Goal: Task Accomplishment & Management: Use online tool/utility

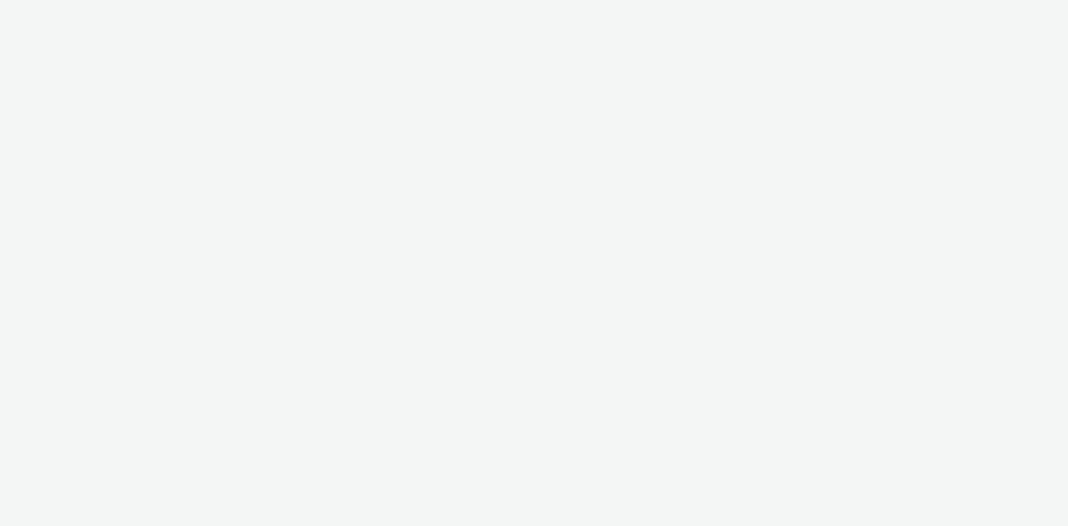
select select "24a55a22-8aa5-41c4-a59c-f152ca3b36a1"
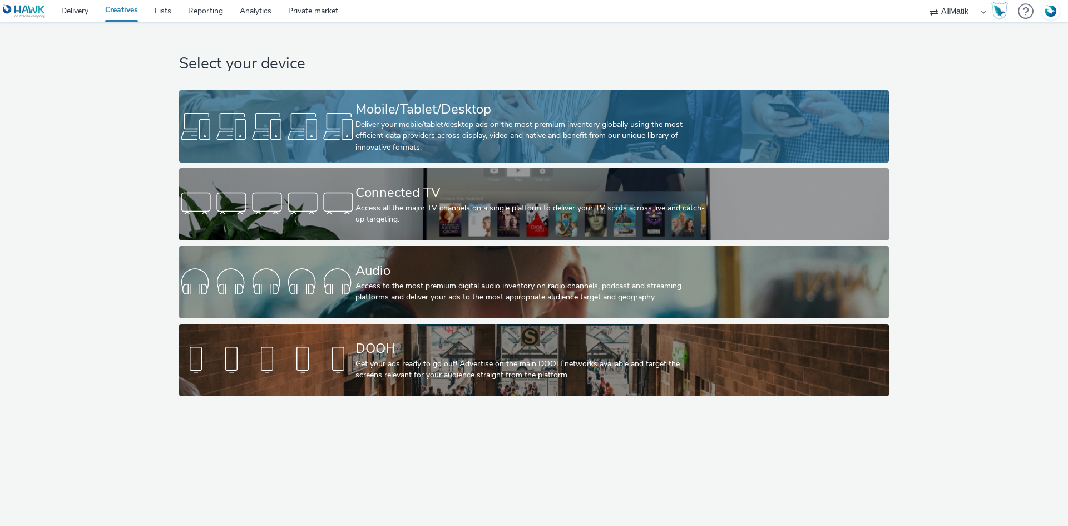
click at [394, 124] on div "Deliver your mobile/tablet/desktop ads on the most premium inventory globally u…" at bounding box center [531, 136] width 353 height 34
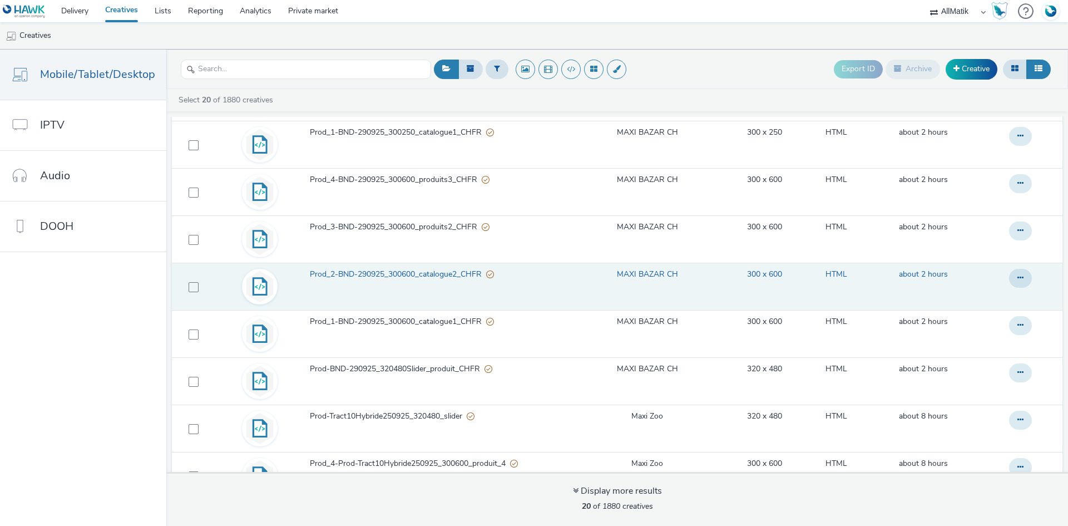
scroll to position [620, 0]
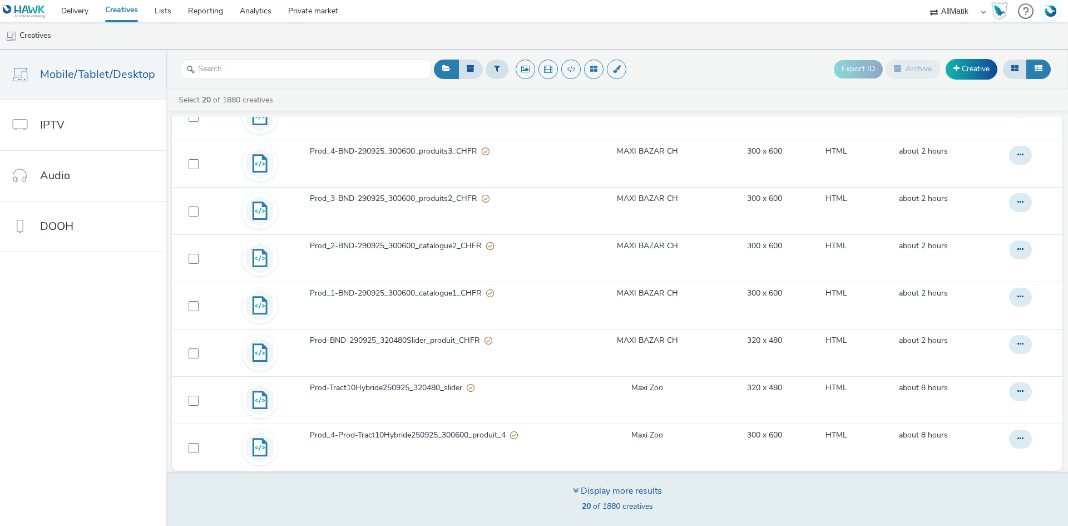
click at [591, 488] on div "Display more results" at bounding box center [617, 490] width 89 height 13
click at [575, 489] on icon at bounding box center [576, 490] width 6 height 9
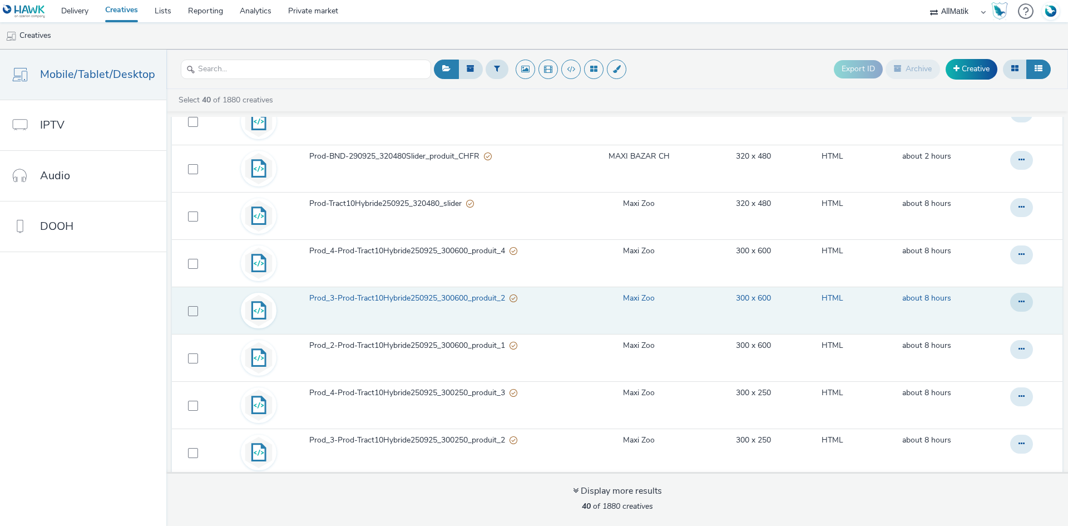
scroll to position [788, 0]
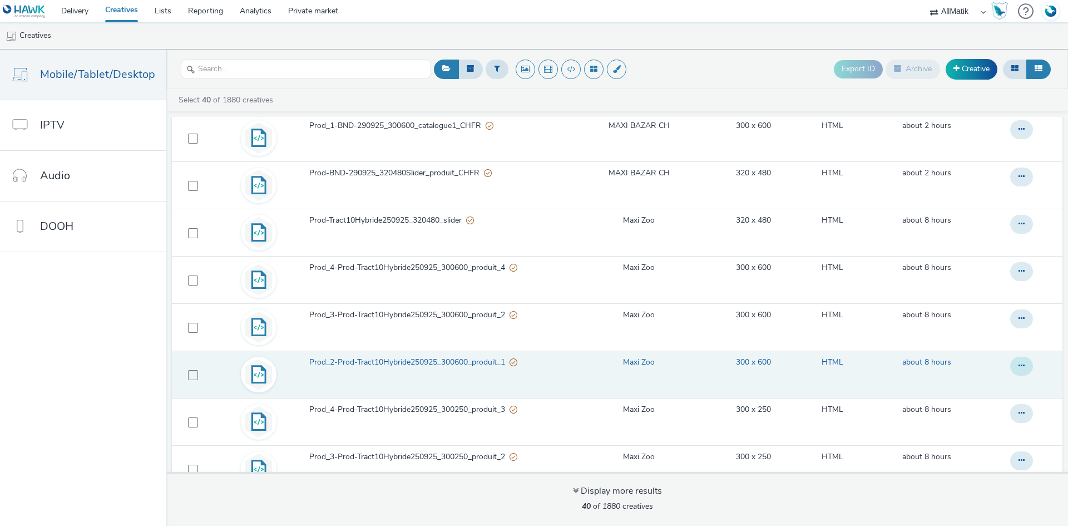
click at [1018, 368] on icon at bounding box center [1021, 366] width 6 height 8
click at [976, 413] on link "Duplicate" at bounding box center [990, 410] width 83 height 22
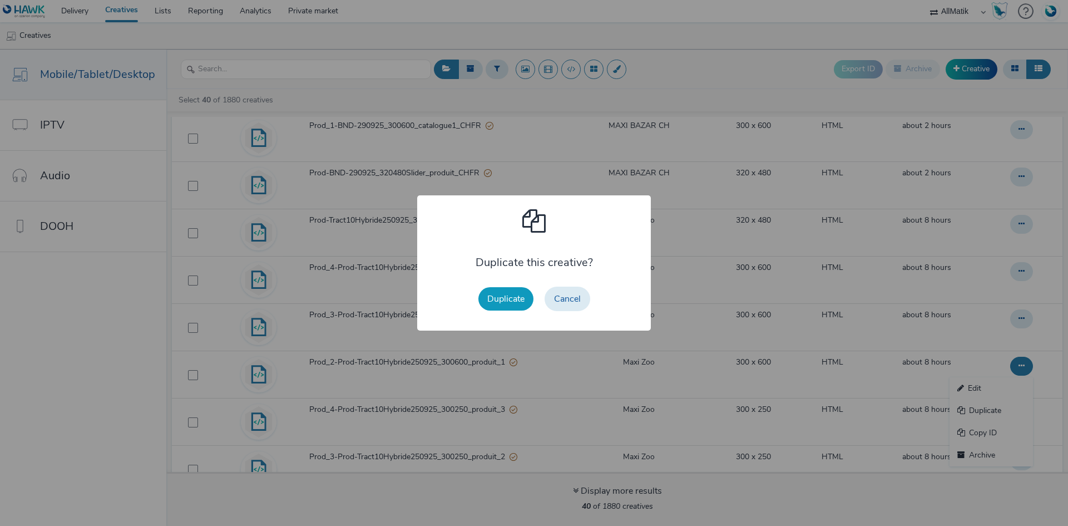
click at [512, 300] on button "Duplicate" at bounding box center [505, 298] width 55 height 23
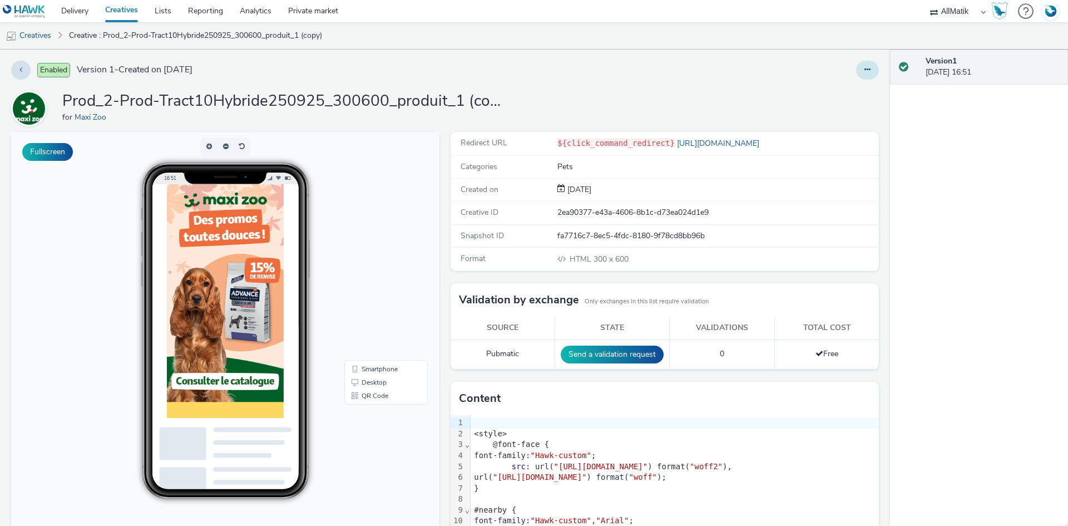
click at [864, 68] on icon at bounding box center [867, 70] width 6 height 8
click at [835, 85] on link "Edit" at bounding box center [836, 92] width 83 height 22
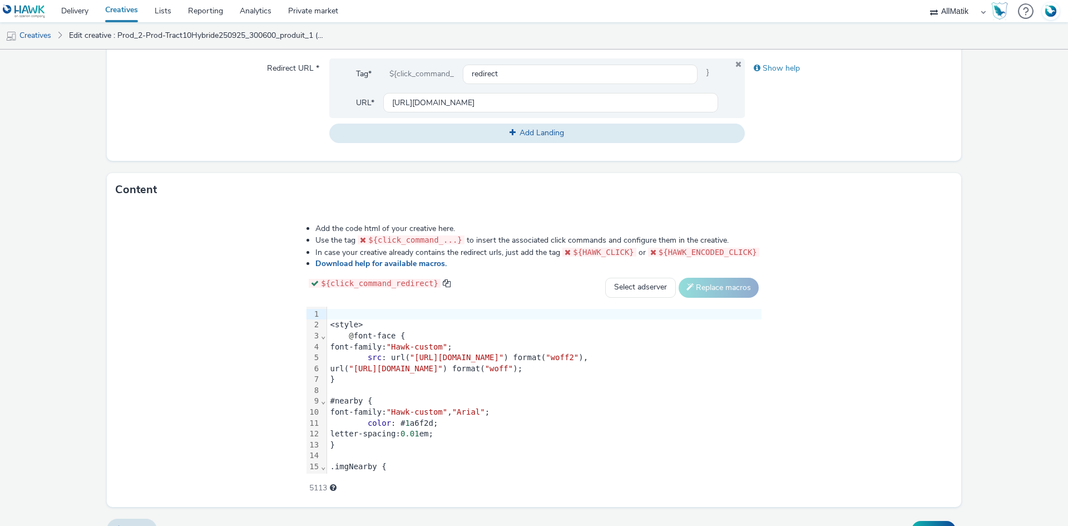
scroll to position [445, 0]
click at [553, 426] on div "letter-spacing: 0.01 em;" at bounding box center [544, 431] width 434 height 11
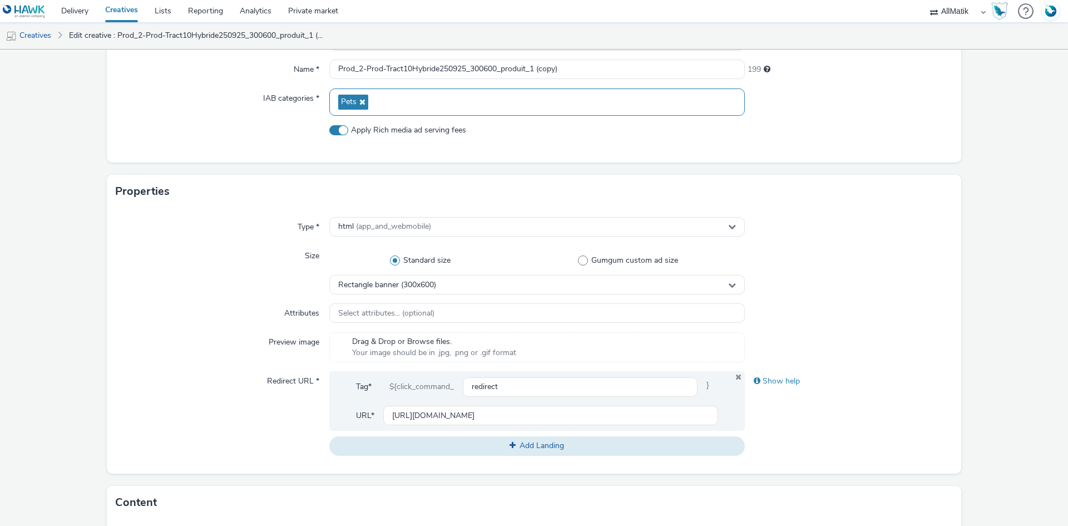
scroll to position [56, 0]
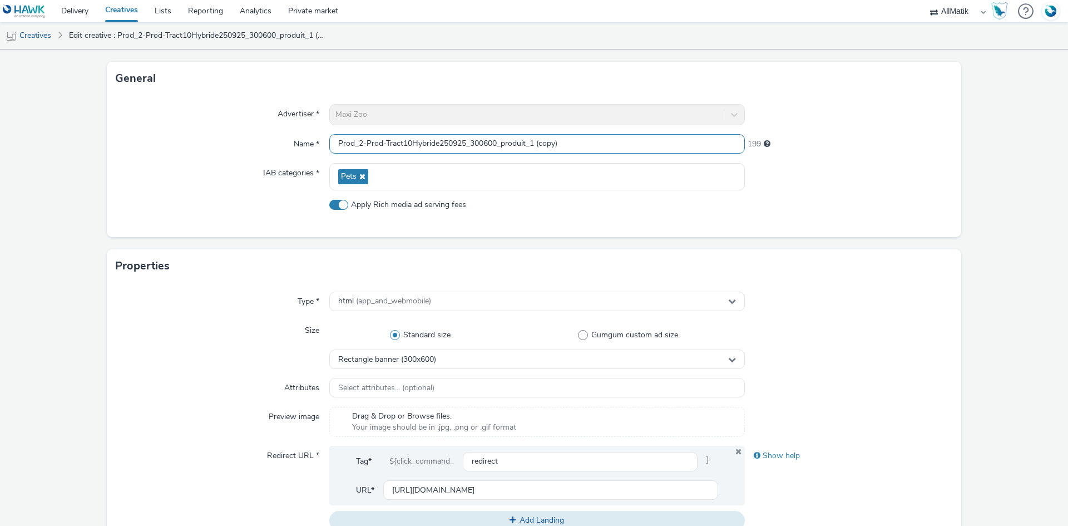
click at [416, 136] on input "Prod_2-Prod-Tract10Hybride250925_300600_produit_1 (copy)" at bounding box center [537, 143] width 416 height 19
paste input "1-Prod-Tract10Hybride250925_300600_catalogue"
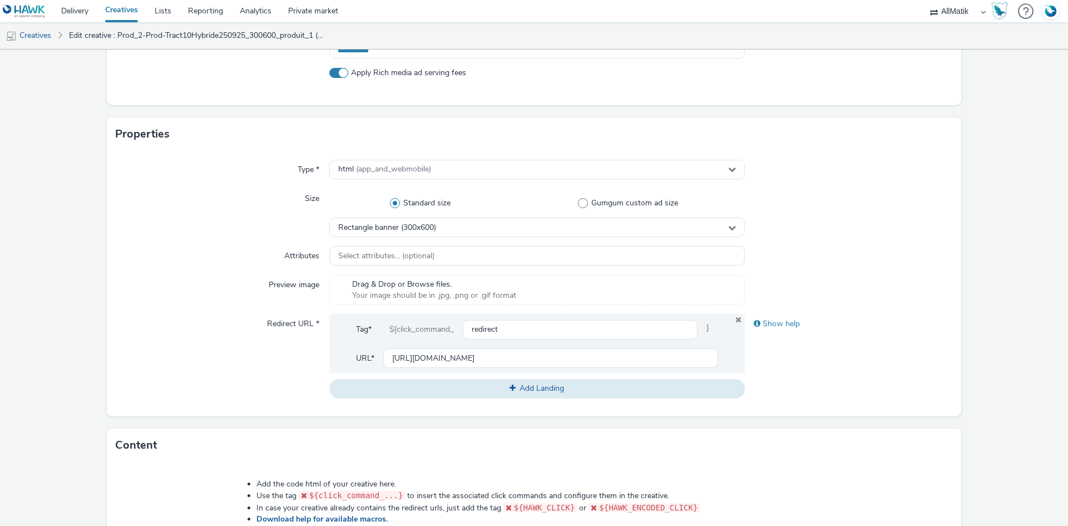
scroll to position [464, 0]
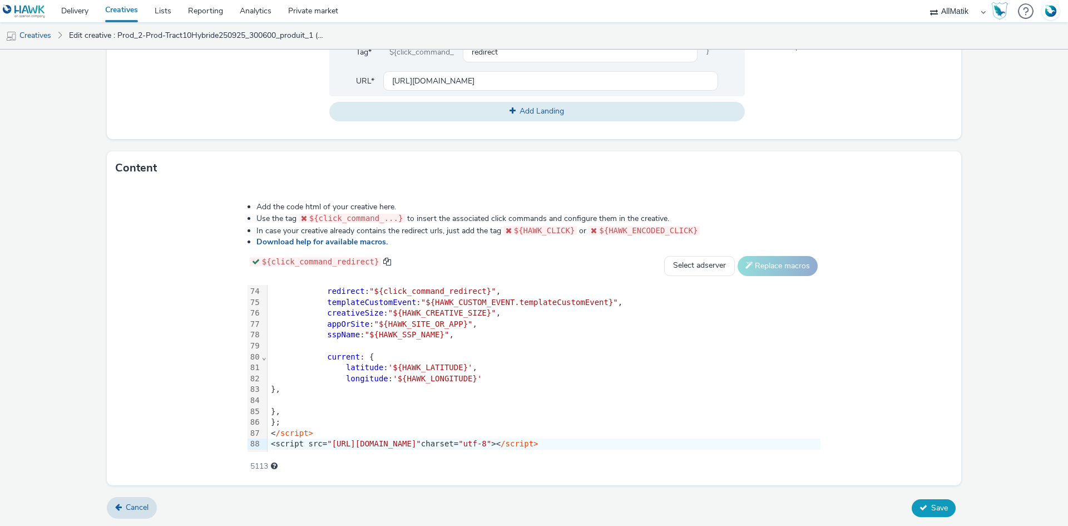
type input "Prod_1-Prod-Tract10Hybride250925_300600_catalogue"
click at [925, 512] on button "Save" at bounding box center [934, 508] width 44 height 18
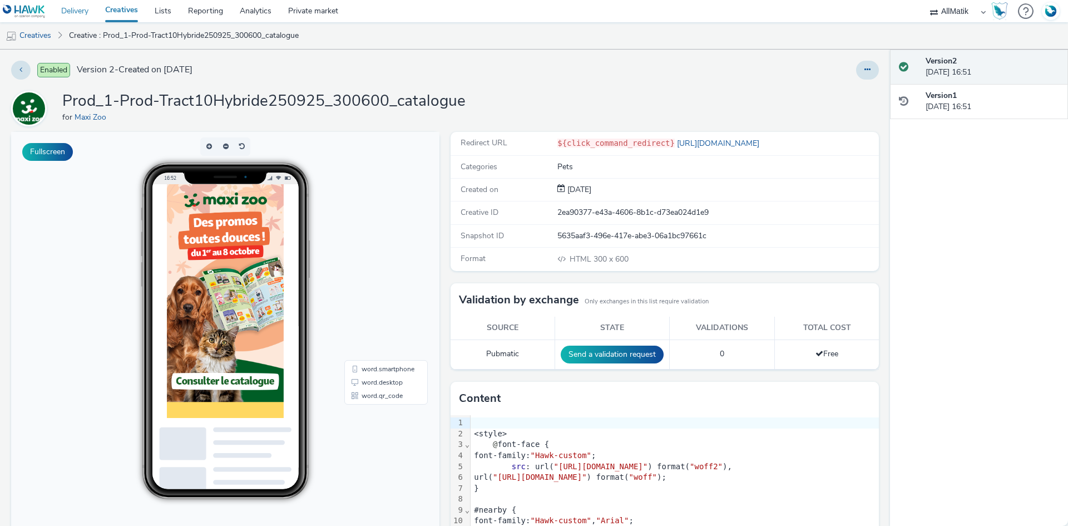
click at [80, 10] on link "Delivery" at bounding box center [75, 11] width 44 height 22
